Goal: Communication & Community: Answer question/provide support

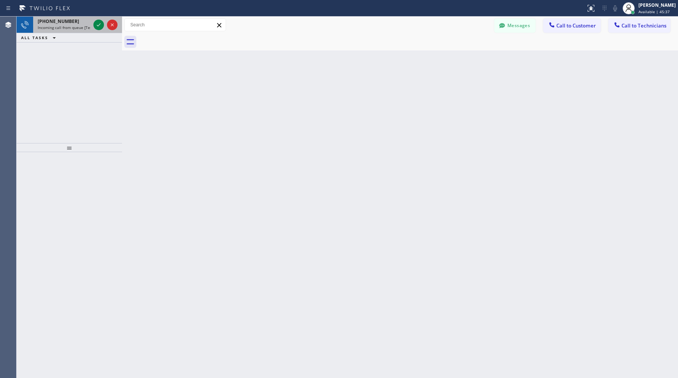
click at [56, 30] on div "[PHONE_NUMBER] Incoming call from queue [Test] All" at bounding box center [62, 25] width 59 height 17
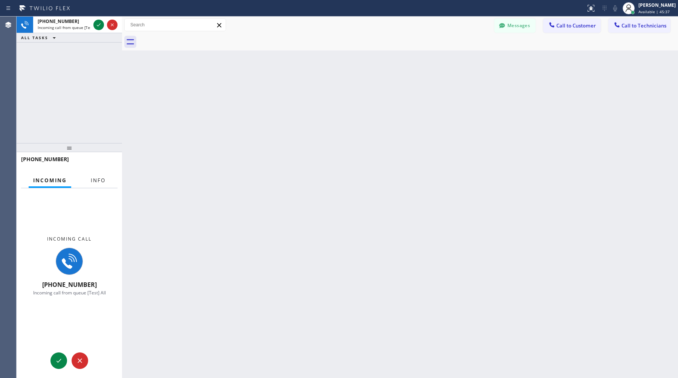
click at [90, 175] on button "Info" at bounding box center [98, 180] width 24 height 15
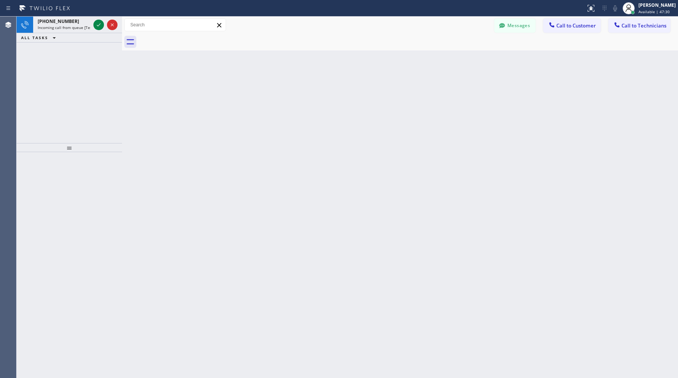
click at [55, 10] on icon at bounding box center [45, 8] width 56 height 12
click at [52, 25] on span "Incoming call from queue [Test] All" at bounding box center [69, 27] width 63 height 5
click at [66, 25] on span "Incoming call from queue [Test] All" at bounding box center [69, 27] width 63 height 5
click at [72, 34] on div "ALL TASKS ALL TASKS ACTIVE TASKS TASKS IN WRAP UP" at bounding box center [69, 37] width 105 height 9
click at [72, 26] on span "Incoming call from queue [Test] All" at bounding box center [69, 27] width 63 height 5
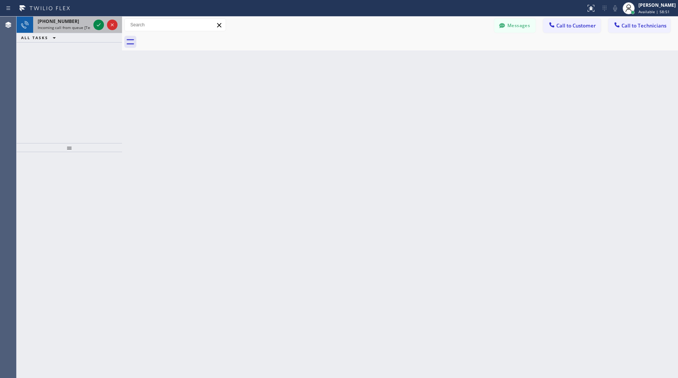
click at [61, 24] on span "[PHONE_NUMBER]" at bounding box center [58, 21] width 41 height 6
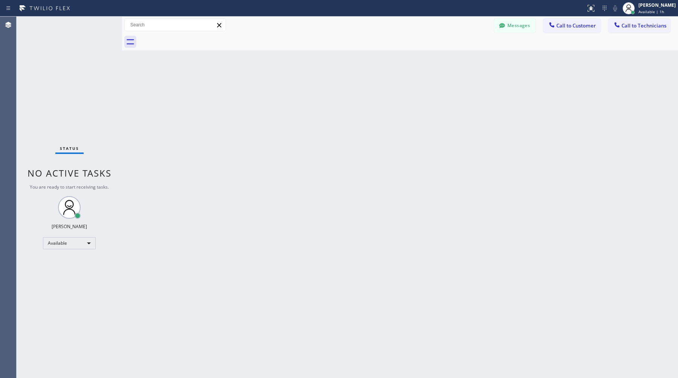
click at [62, 9] on icon at bounding box center [45, 8] width 56 height 12
